Goal: Check status

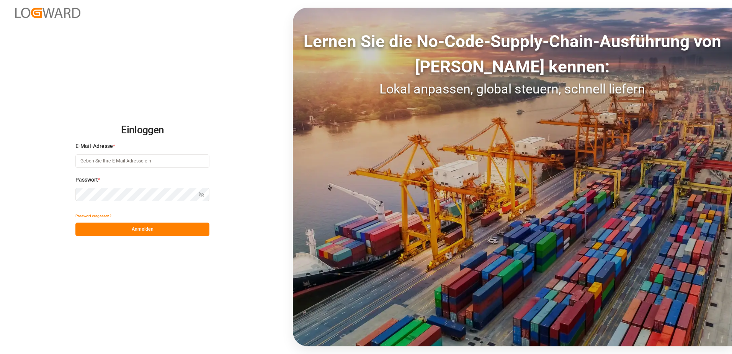
click at [161, 158] on input at bounding box center [142, 160] width 134 height 13
type input "[EMAIL_ADDRESS][PERSON_NAME][DOMAIN_NAME]"
click at [147, 184] on div "Passwort * Passwort anzeigen Ein Passwort ist erforderlich." at bounding box center [142, 193] width 134 height 34
click at [146, 232] on button "Anmelden" at bounding box center [142, 229] width 134 height 13
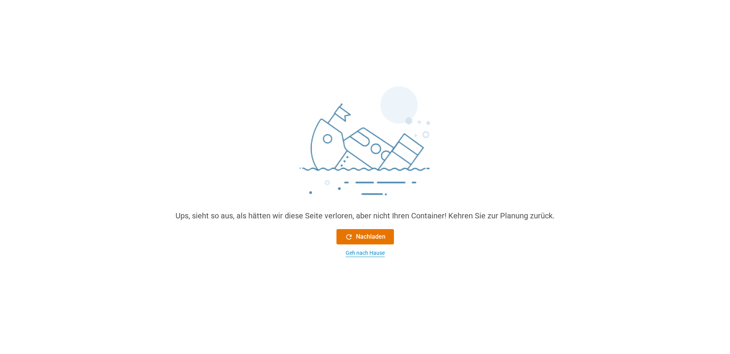
click at [373, 251] on div "Geh nach Hause" at bounding box center [365, 253] width 39 height 8
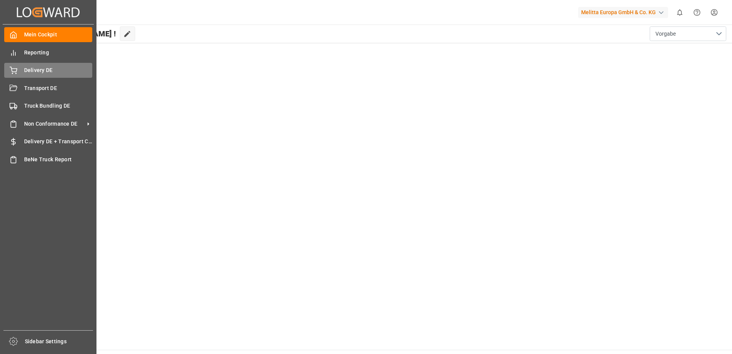
click at [16, 70] on icon at bounding box center [14, 71] width 8 height 8
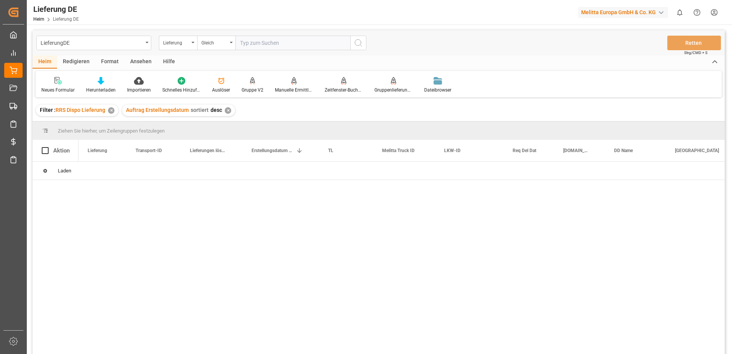
click at [282, 41] on input "text" at bounding box center [293, 43] width 115 height 15
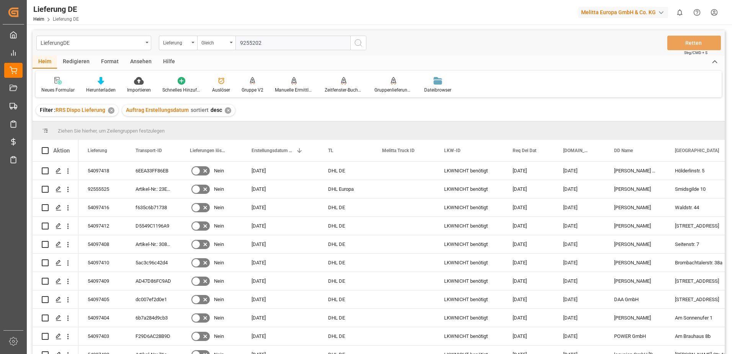
type input "92552025"
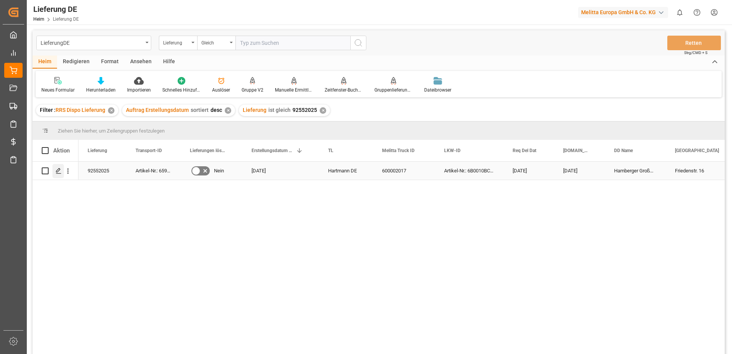
click at [62, 172] on div "Drücken Sie die Leertaste, um diese Zeile auszuwählen." at bounding box center [57, 171] width 11 height 14
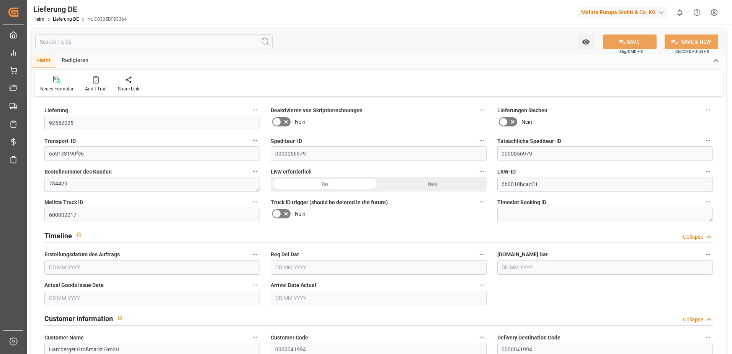
type input "1"
type input "165.815"
type input "226"
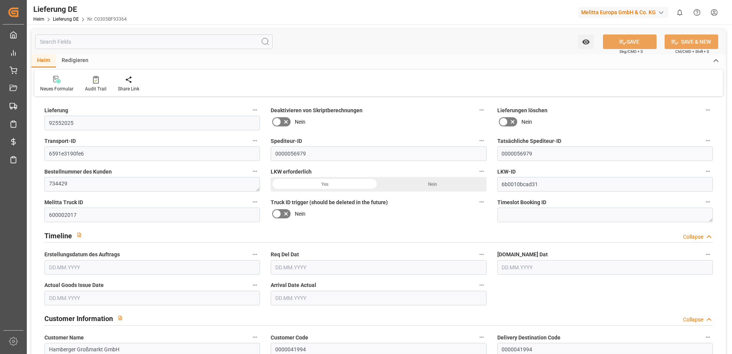
type input "935.105"
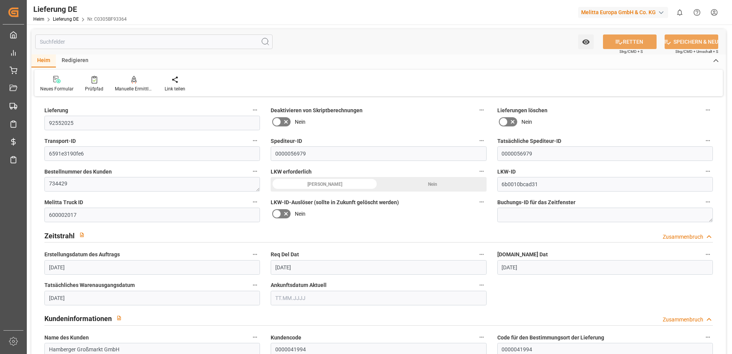
type input "[DATE]"
drag, startPoint x: 87, startPoint y: 154, endPoint x: 16, endPoint y: 154, distance: 71.2
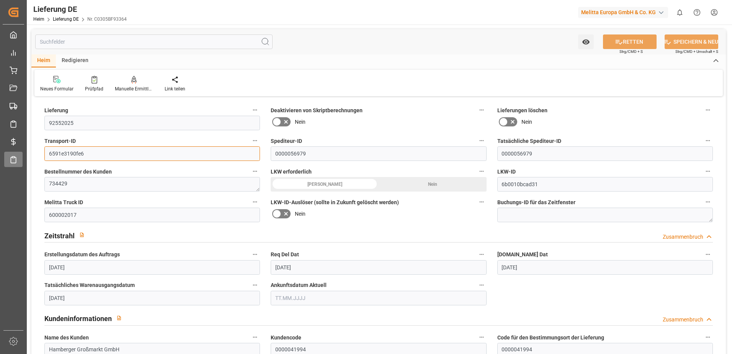
click at [16, 154] on div "Created by potrace 1.15, written by [PERSON_NAME] [DATE]-[DATE] Created by potr…" at bounding box center [366, 177] width 732 height 354
